Goal: Task Accomplishment & Management: Manage account settings

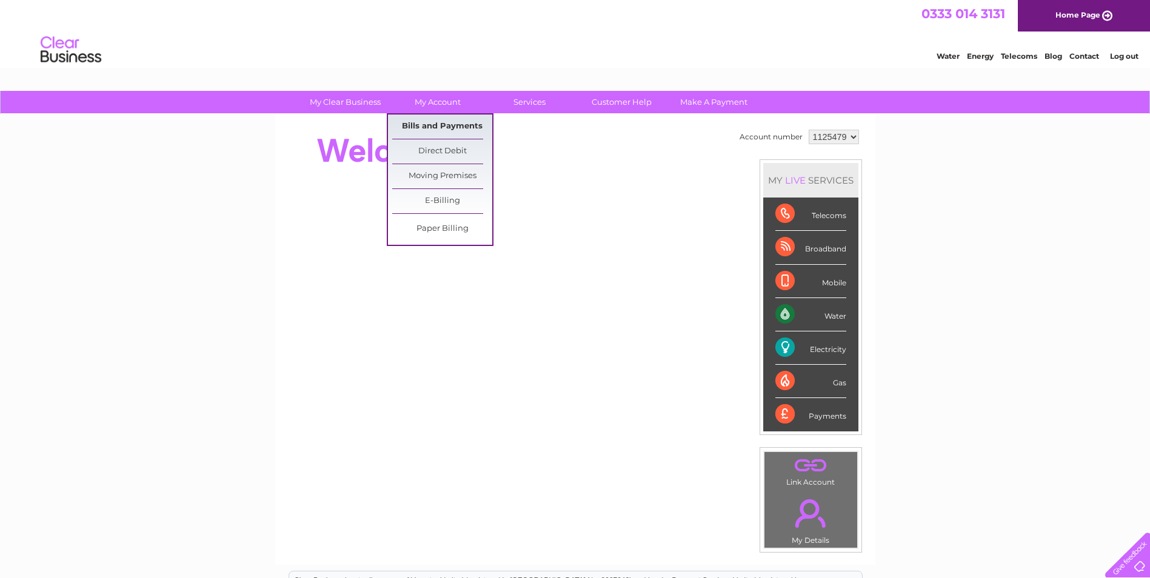
click at [446, 124] on link "Bills and Payments" at bounding box center [442, 127] width 100 height 24
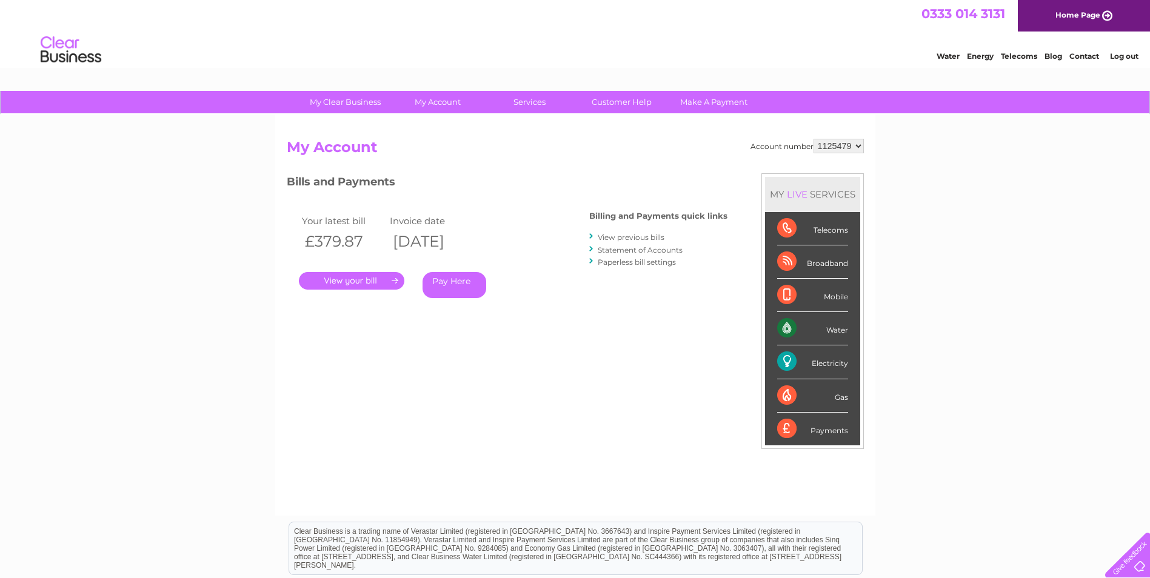
click at [381, 279] on link "." at bounding box center [352, 281] width 106 height 18
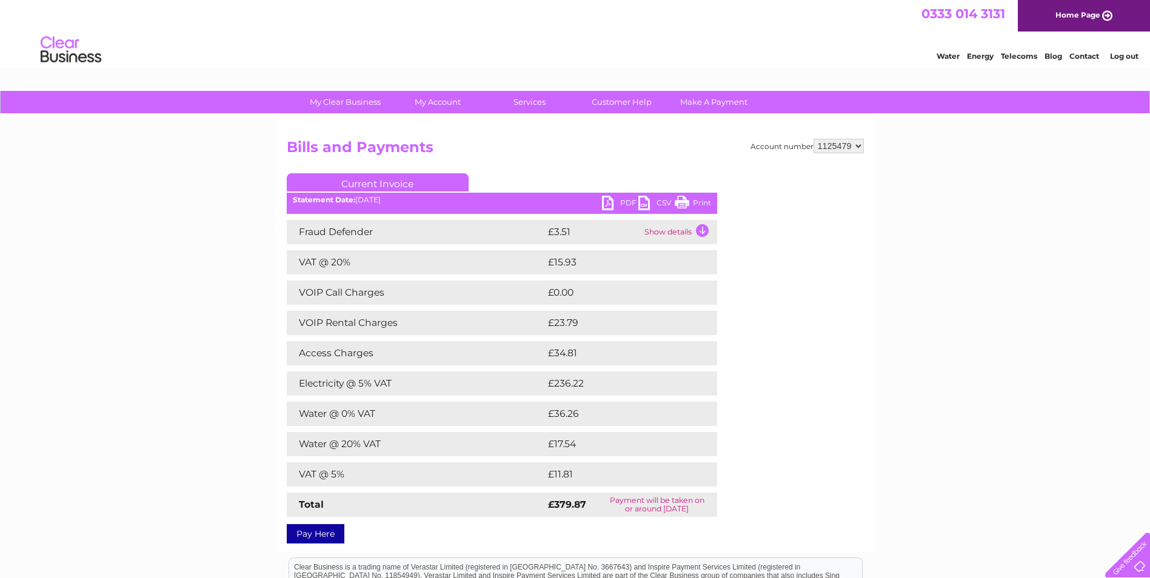
click at [608, 205] on link "PDF" at bounding box center [620, 205] width 36 height 18
